Goal: Task Accomplishment & Management: Use online tool/utility

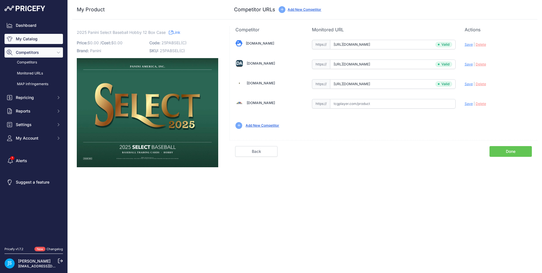
click at [36, 38] on link "My Catalog" at bounding box center [34, 39] width 58 height 10
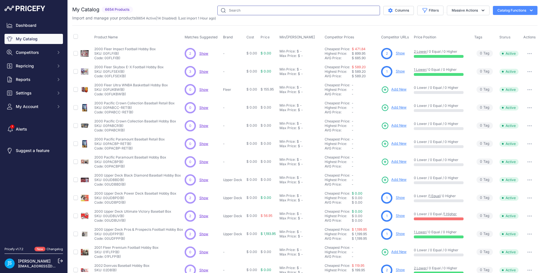
click at [276, 8] on input "text" at bounding box center [298, 11] width 163 height 10
paste input "2025 Leaf Trinity Football Hobby"
type input "2025 Leaf Trinity Football Hobby"
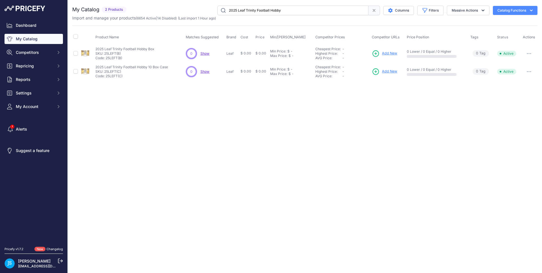
click at [387, 52] on span "Add New" at bounding box center [389, 53] width 15 height 5
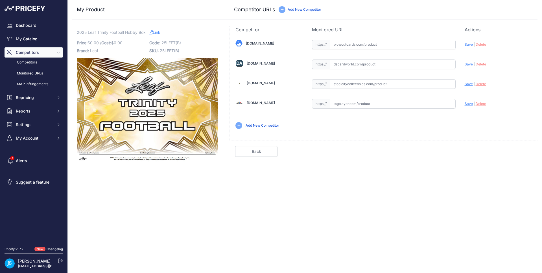
click at [366, 80] on input "text" at bounding box center [393, 84] width 126 height 10
paste input "https://www.steelcitycollectibles.com/i/2025-leaf-trinity-football-hobby-box"
click at [469, 85] on span "Save" at bounding box center [469, 84] width 8 height 4
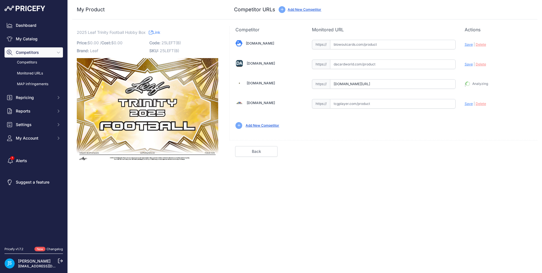
type input "https://www.steelcitycollectibles.com/i/2025-leaf-trinity-football-hobby-box?pr…"
click at [374, 65] on input "text" at bounding box center [393, 65] width 126 height 10
paste input "https://www.dacardworld.com/sports-cards/2025-leaf-trinity-football-hobby-box"
click at [469, 64] on span "Save" at bounding box center [469, 64] width 8 height 4
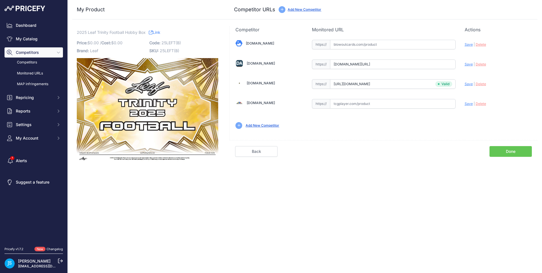
scroll to position [0, 0]
type input "https://www.dacardworld.com/sports-cards/2025-leaf-trinity-football-hobby-box?p…"
click at [374, 47] on input "text" at bounding box center [393, 45] width 126 height 10
paste input "https://www.blowoutcards.com/2025-leaf-trinity-football-hobby-box.html"
click at [469, 45] on span "Save" at bounding box center [469, 44] width 8 height 4
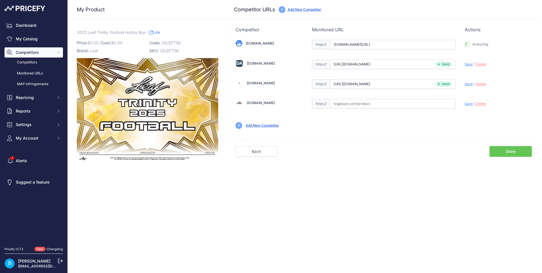
type input "https://www.blowoutcards.com/2025-leaf-trinity-football-hobby-box.html?prirule_…"
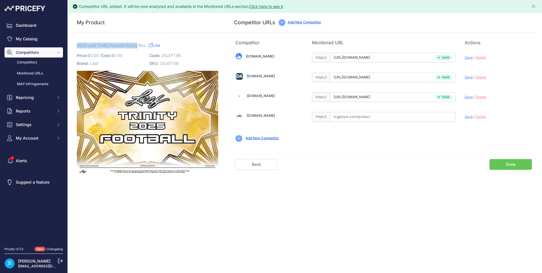
drag, startPoint x: 77, startPoint y: 44, endPoint x: 137, endPoint y: 45, distance: 60.1
click at [137, 45] on span "2025 Leaf Trinity Football Hobby Box" at bounding box center [111, 45] width 69 height 7
copy span "2025 Leaf Trinity Football Hobby"
click at [42, 40] on link "My Catalog" at bounding box center [34, 39] width 58 height 10
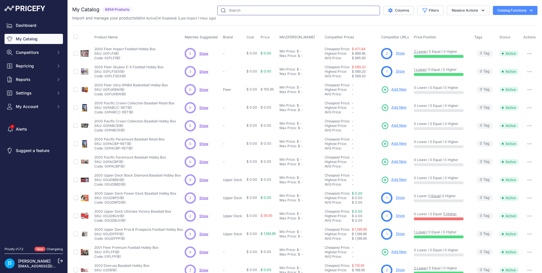
click at [238, 11] on input "text" at bounding box center [298, 11] width 163 height 10
click at [294, 13] on input "text" at bounding box center [298, 11] width 163 height 10
paste input "2025 Leaf Trinity Football Hobby"
type input "2025 Leaf Trinity Football Hobby"
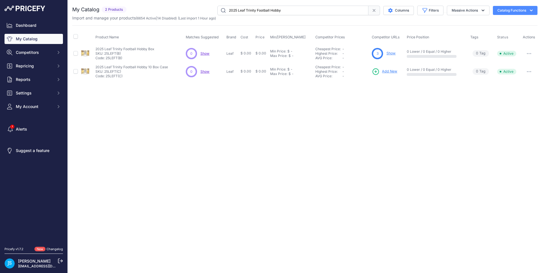
click at [390, 73] on span "Add New" at bounding box center [389, 71] width 15 height 5
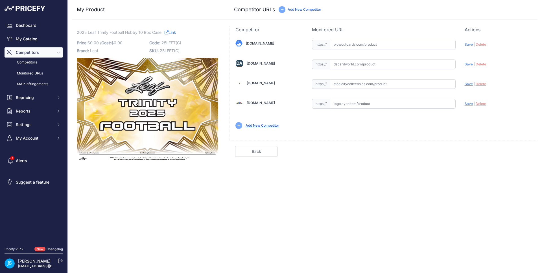
click at [379, 77] on div "[DOMAIN_NAME] Valid Save" at bounding box center [384, 84] width 308 height 102
click at [378, 80] on input "text" at bounding box center [393, 84] width 126 height 10
paste input "[URL][DOMAIN_NAME]"
click at [469, 83] on span "Save" at bounding box center [469, 84] width 8 height 4
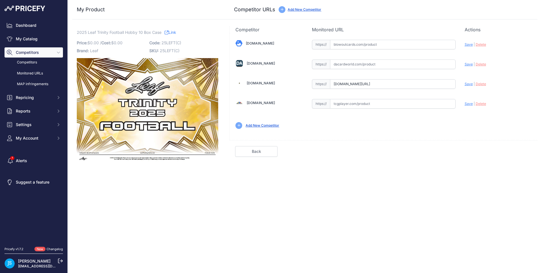
scroll to position [0, 0]
type input "[URL][DOMAIN_NAME]"
click at [363, 62] on input "text" at bounding box center [393, 65] width 126 height 10
paste input "[URL][DOMAIN_NAME]"
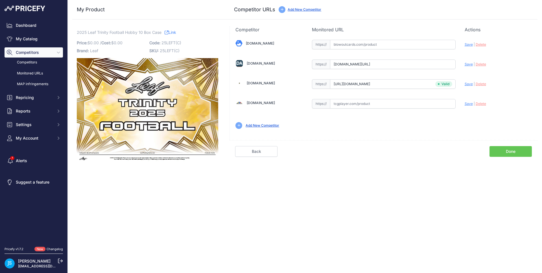
click at [471, 64] on span "Save" at bounding box center [469, 64] width 8 height 4
type input "[URL][DOMAIN_NAME]"
click at [382, 45] on input "text" at bounding box center [393, 45] width 126 height 10
paste input "[URL][DOMAIN_NAME]"
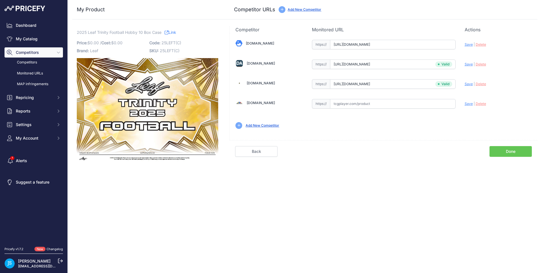
scroll to position [0, 14]
click at [466, 45] on span "Save" at bounding box center [469, 44] width 8 height 4
type input "[URL][DOMAIN_NAME]"
click at [33, 36] on link "My Catalog" at bounding box center [34, 39] width 58 height 10
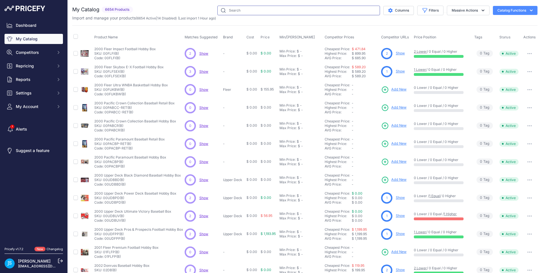
click at [276, 14] on input "text" at bounding box center [298, 11] width 163 height 10
paste input "2025 Leaf Trinity Football Jumbo"
type input "2025 Leaf Trinity Football Jumbo"
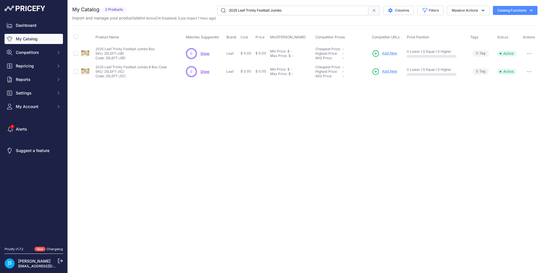
click at [389, 54] on span "Add New" at bounding box center [389, 53] width 15 height 5
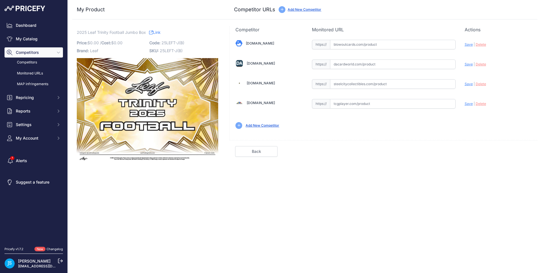
click at [360, 87] on input "text" at bounding box center [393, 84] width 126 height 10
paste input "https://www.steelcitycollectibles.com/i/2025-leaf-trinity-football-jumbo-box"
click at [467, 84] on span "Save" at bounding box center [469, 84] width 8 height 4
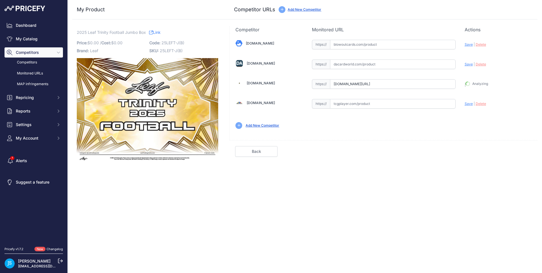
type input "https://www.steelcitycollectibles.com/i/2025-leaf-trinity-football-jumbo-box?pr…"
click at [379, 64] on input "text" at bounding box center [393, 65] width 126 height 10
paste input "https://www.blowoutcards.com/2025-leaf-trinity-football-jumbo-box.html"
type input "www.blowoutcards.com/2025-leaf-trinity-football-jumbo-box.html"
click at [466, 65] on span "Save" at bounding box center [469, 64] width 8 height 4
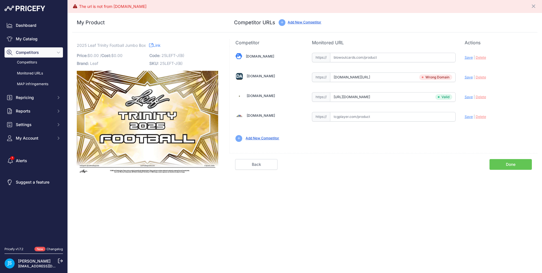
click at [484, 77] on span "Delete" at bounding box center [481, 77] width 10 height 4
click at [394, 60] on input "text" at bounding box center [393, 58] width 126 height 10
paste input "https://www.blowoutcards.com/2025-leaf-trinity-football-jumbo-box.html"
click at [469, 57] on span "Save" at bounding box center [469, 57] width 8 height 4
type input "https://www.blowoutcards.com/2025-leaf-trinity-football-jumbo-box.html?prirule_…"
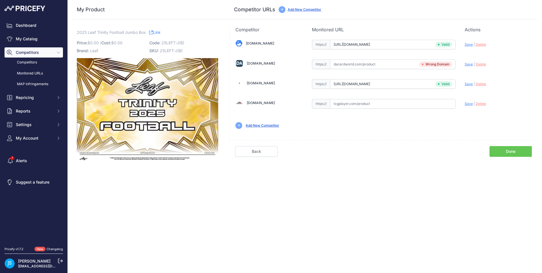
click at [377, 64] on input "text" at bounding box center [393, 65] width 126 height 10
paste input "https://www.dacardworld.com/sports-cards/2025-leaf-trinity-football-hobby-jumbo…"
click at [465, 65] on span "Save" at bounding box center [469, 64] width 8 height 4
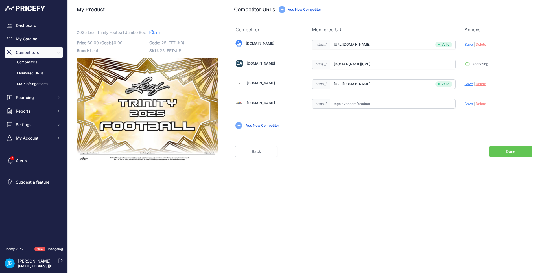
type input "https://www.dacardworld.com/sports-cards/2025-leaf-trinity-football-hobby-jumbo…"
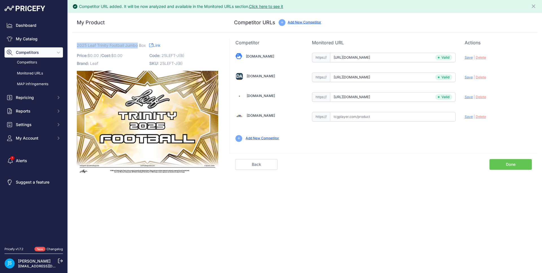
drag, startPoint x: 77, startPoint y: 44, endPoint x: 138, endPoint y: 45, distance: 60.4
click at [138, 45] on span "2025 Leaf Trinity Football Jumbo Box" at bounding box center [111, 45] width 69 height 7
copy span "2025 Leaf Trinity Football Jumbo"
click at [42, 42] on link "My Catalog" at bounding box center [34, 39] width 58 height 10
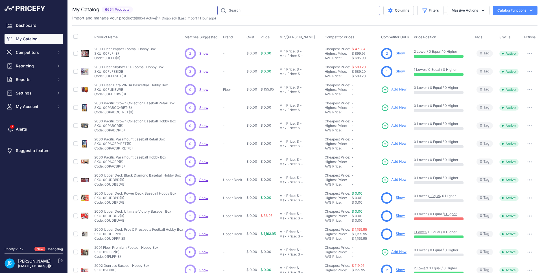
click at [252, 9] on input "text" at bounding box center [298, 11] width 163 height 10
paste input "2025 Leaf Trinity Football Jumbo"
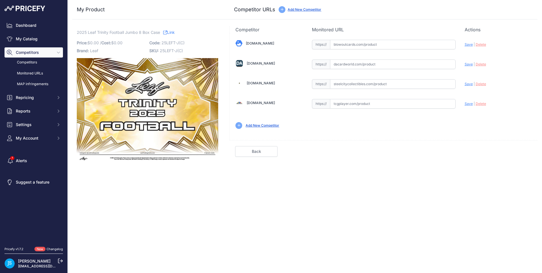
click at [382, 82] on input "text" at bounding box center [393, 84] width 126 height 10
paste input "[URL][DOMAIN_NAME]"
click at [469, 86] on span "Save" at bounding box center [469, 84] width 8 height 4
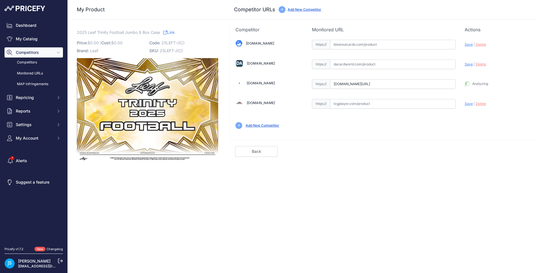
type input "[URL][DOMAIN_NAME]"
click at [373, 40] on div "https:// Valid" at bounding box center [384, 44] width 144 height 11
drag, startPoint x: 373, startPoint y: 41, endPoint x: 378, endPoint y: 44, distance: 5.3
click at [373, 41] on input "text" at bounding box center [393, 45] width 126 height 10
paste input "[URL][DOMAIN_NAME]"
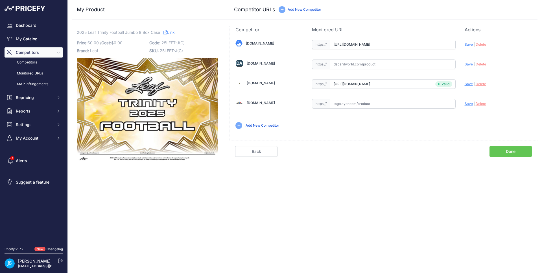
scroll to position [0, 13]
click at [465, 45] on span "Save" at bounding box center [469, 44] width 8 height 4
type input "[URL][DOMAIN_NAME]"
click at [361, 63] on input "text" at bounding box center [393, 65] width 126 height 10
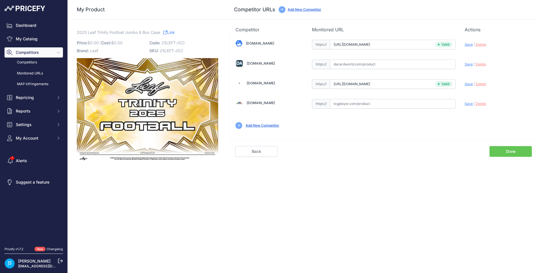
paste input "[URL][DOMAIN_NAME]"
click at [467, 64] on span "Save" at bounding box center [469, 64] width 8 height 4
type input "[URL][DOMAIN_NAME]"
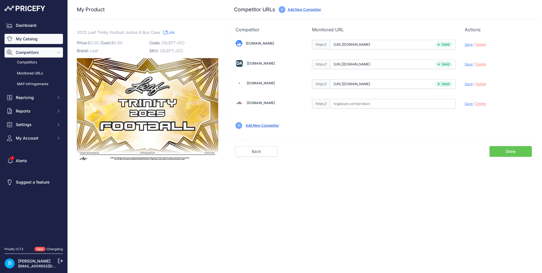
click at [54, 37] on link "My Catalog" at bounding box center [34, 39] width 58 height 10
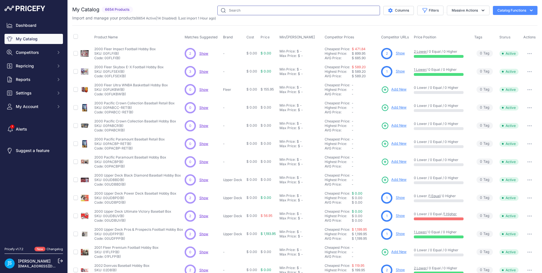
click at [252, 10] on input "text" at bounding box center [298, 11] width 163 height 10
paste input "2025/26 Upper Deck Series 2 Hockey Hobby"
type input "2025/26 Upper Deck Series 2 Hockey Hobby"
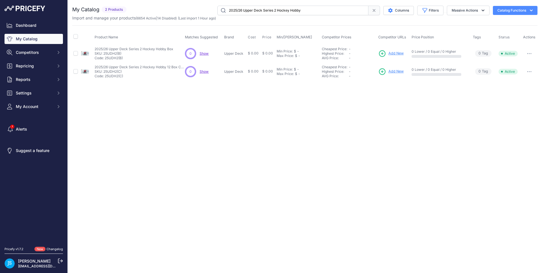
click at [397, 53] on span "Add New" at bounding box center [395, 53] width 15 height 5
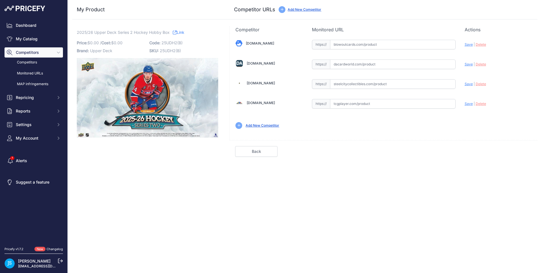
click at [204, 17] on div "My Product Competitor URLs" at bounding box center [304, 9] width 465 height 19
drag, startPoint x: 77, startPoint y: 32, endPoint x: 161, endPoint y: 32, distance: 83.8
click at [161, 32] on span "2025/26 Upper Deck Series 2 Hockey Hobby Box" at bounding box center [123, 32] width 93 height 7
copy span "2025/26 Upper Deck Series 2 Hockey Hobby"
click at [366, 87] on input "text" at bounding box center [393, 84] width 126 height 10
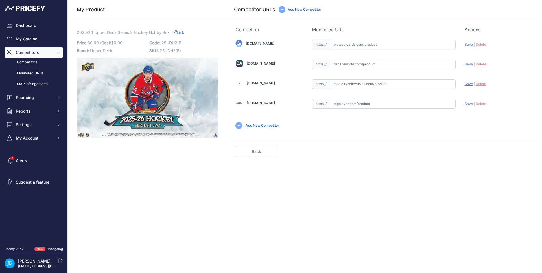
paste input "[URL][DOMAIN_NAME]"
click at [466, 85] on span "Save" at bounding box center [469, 84] width 8 height 4
type input "https://www.steelcitycollectibles.com/i/2025-26-upper-deck-series-2-hockey-hobb…"
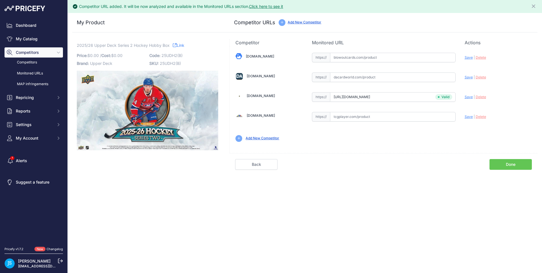
click at [361, 77] on input "text" at bounding box center [393, 78] width 126 height 10
paste input "https://www.dacardworld.com/sports-cards/2025-26-upper-deck-series-2-hockey-hob…"
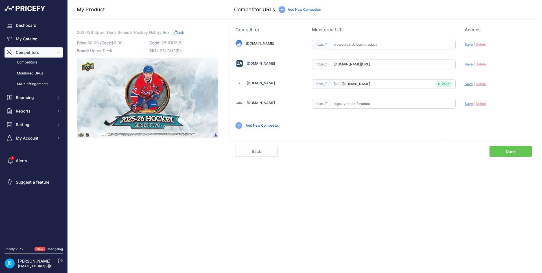
click at [465, 63] on span "Save" at bounding box center [469, 64] width 8 height 4
type input "https://www.dacardworld.com/sports-cards/2025-26-upper-deck-series-2-hockey-hob…"
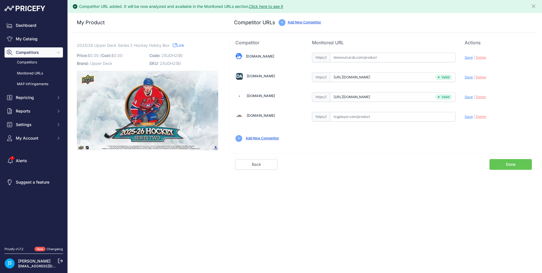
click at [368, 56] on input "text" at bounding box center [393, 58] width 126 height 10
paste input "https://www.blowoutcards.com/2025-26-upper-deck-series-2-hockey-hobby-box.html"
click at [470, 56] on span "Save" at bounding box center [469, 57] width 8 height 4
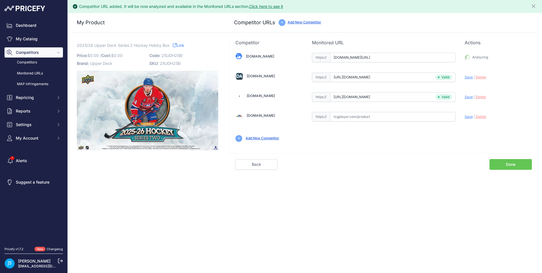
type input "https://www.blowoutcards.com/2025-26-upper-deck-series-2-hockey-hobby-box.html?…"
drag, startPoint x: 77, startPoint y: 44, endPoint x: 160, endPoint y: 46, distance: 83.6
click at [160, 46] on span "2025/26 Upper Deck Series 2 Hockey Hobby Box" at bounding box center [123, 45] width 93 height 7
copy span "2025/26 Upper Deck Series 2 Hockey Hobby"
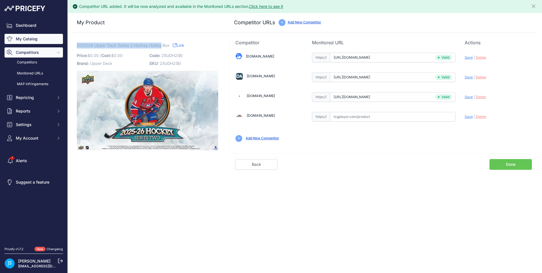
click at [47, 43] on link "My Catalog" at bounding box center [34, 39] width 58 height 10
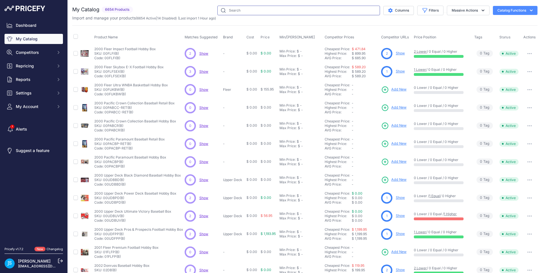
click at [298, 9] on input "text" at bounding box center [298, 11] width 163 height 10
paste input "2025/26 Upper Deck Series 2 Hockey Hobby"
type input "2025/26 Upper Deck Series 2 Hockey Hobby"
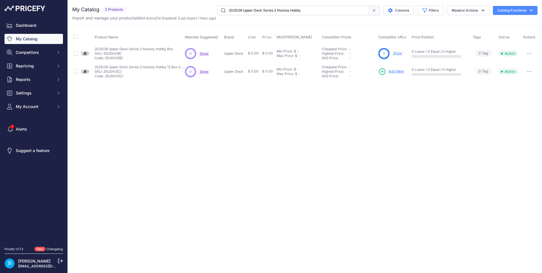
click at [394, 70] on span "Add New" at bounding box center [395, 71] width 15 height 5
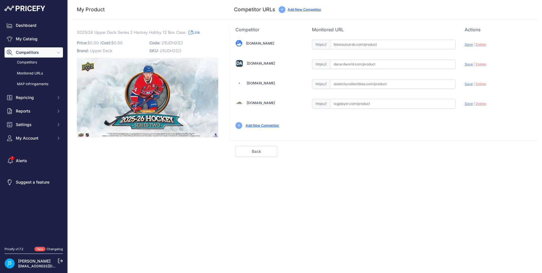
click at [375, 90] on div "Blowoutcards.com Valid Save" at bounding box center [384, 84] width 308 height 102
click at [406, 83] on input "text" at bounding box center [393, 84] width 126 height 10
paste input "https://www.steelcitycollectibles.com/i/2025-26-upper-deck-series-2-hockey-hobb…"
click at [469, 83] on span "Save" at bounding box center [469, 84] width 8 height 4
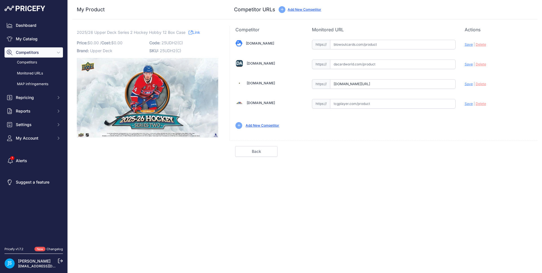
scroll to position [0, 0]
type input "https://www.steelcitycollectibles.com/i/2025-26-upper-deck-series-2-hockey-hobb…"
click at [371, 68] on input "text" at bounding box center [393, 65] width 126 height 10
paste input "https://www.dacardworld.com/sports-cards/2025-26-upper-deck-series-2-hockey-hob…"
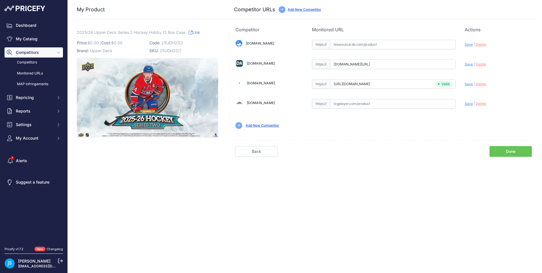
click at [466, 64] on span "Save" at bounding box center [469, 64] width 8 height 4
type input "https://www.dacardworld.com/sports-cards/2025-26-upper-deck-series-2-hockey-hob…"
click at [360, 45] on input "text" at bounding box center [393, 45] width 126 height 10
paste input "https://www.blowoutcards.com/2025-26-upper-deck-series-2-hockey-hobby-12-box-ca…"
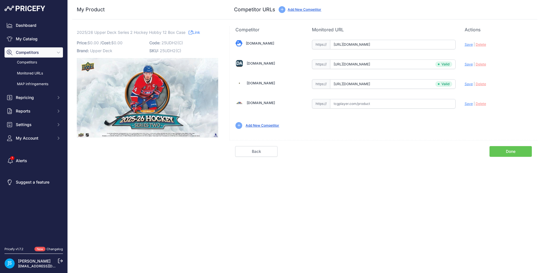
scroll to position [0, 36]
click at [470, 45] on span "Save" at bounding box center [469, 44] width 8 height 4
type input "https://www.blowoutcards.com/2025-26-upper-deck-series-2-hockey-hobby-12-box-ca…"
click at [35, 41] on link "My Catalog" at bounding box center [34, 39] width 58 height 10
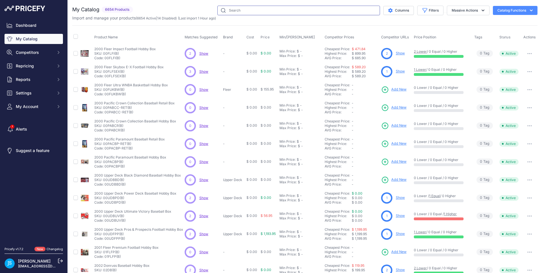
click at [282, 13] on input "text" at bounding box center [298, 11] width 163 height 10
paste input "Disney Wonder"
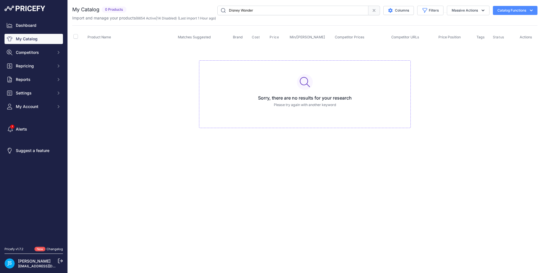
click at [244, 12] on input "Disney Wonder" at bounding box center [292, 11] width 151 height 10
type input "2025 topps disney"
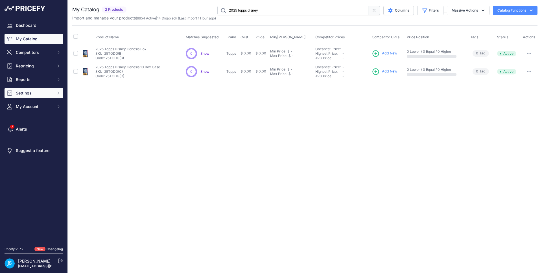
click at [28, 95] on span "Settings" at bounding box center [34, 93] width 37 height 6
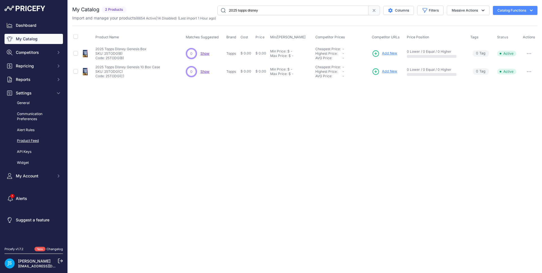
click at [31, 142] on link "Product Feed" at bounding box center [34, 141] width 58 height 10
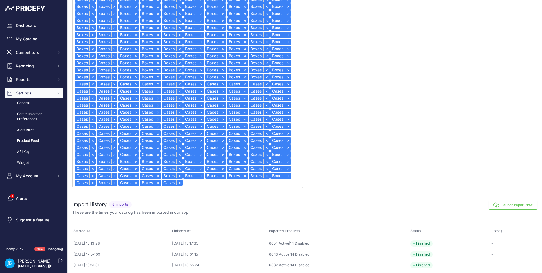
scroll to position [291, 0]
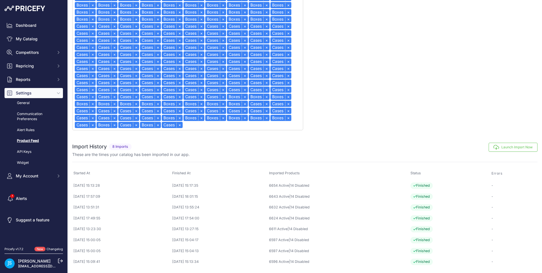
click at [496, 145] on button "Launch Import Now" at bounding box center [513, 147] width 49 height 9
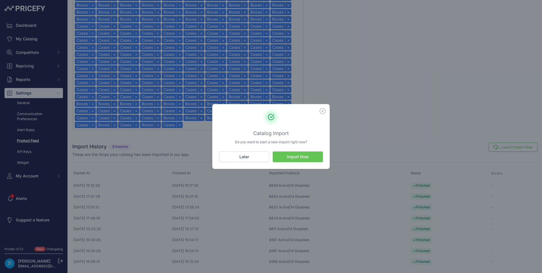
click at [307, 155] on button "Import Now" at bounding box center [298, 157] width 50 height 11
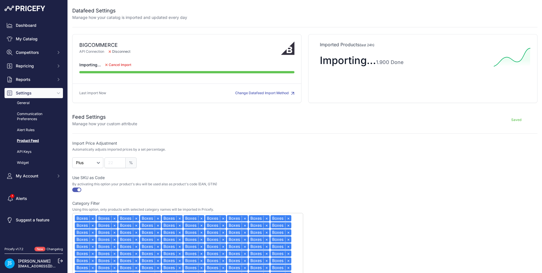
click at [302, 122] on div "Saved" at bounding box center [337, 120] width 400 height 14
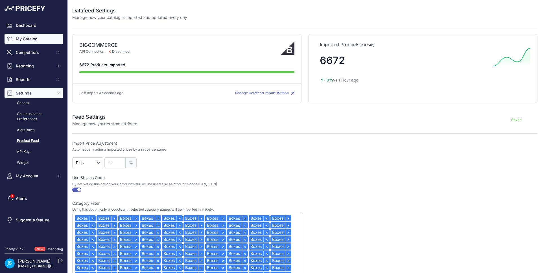
click at [46, 38] on link "My Catalog" at bounding box center [34, 39] width 58 height 10
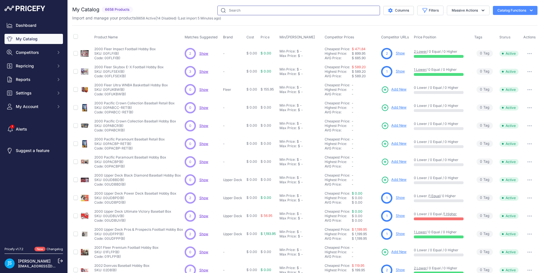
click at [241, 12] on input "text" at bounding box center [298, 11] width 163 height 10
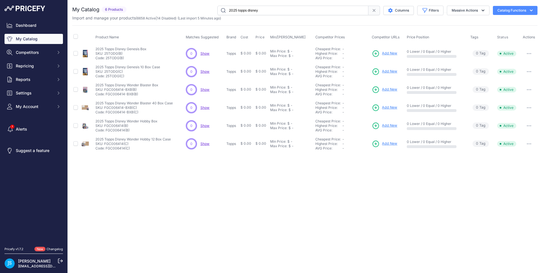
click at [250, 11] on input "2025 topps disney" at bounding box center [292, 11] width 151 height 10
paste input "paldean fates booster bundle"
type input "paldean fates booster bundle"
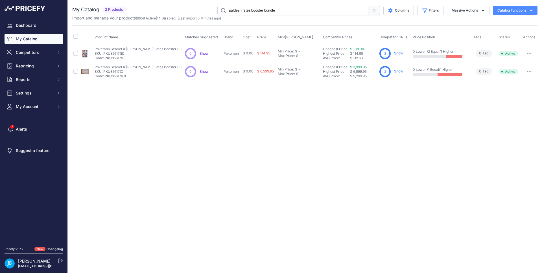
click at [398, 53] on link "Show" at bounding box center [398, 53] width 9 height 4
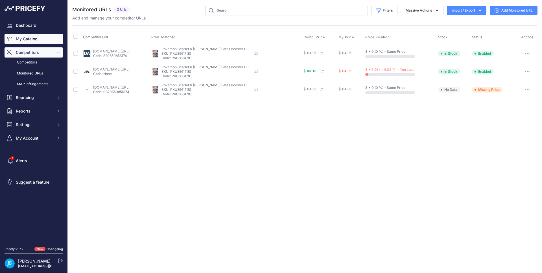
click at [42, 37] on link "My Catalog" at bounding box center [34, 39] width 58 height 10
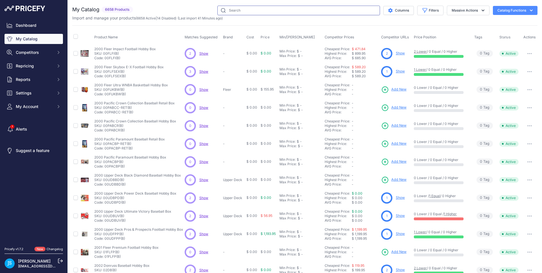
click at [221, 11] on input "text" at bounding box center [298, 11] width 163 height 10
paste input "151 booster bundle"
type input "151 booster bundle"
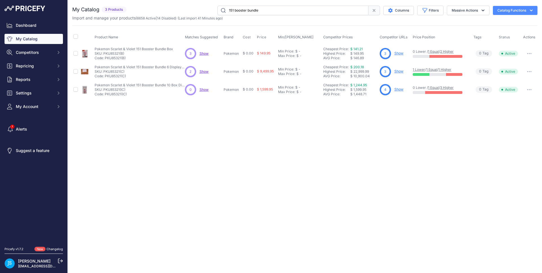
click at [400, 53] on link "Show" at bounding box center [398, 53] width 9 height 4
